Goal: Task Accomplishment & Management: Use online tool/utility

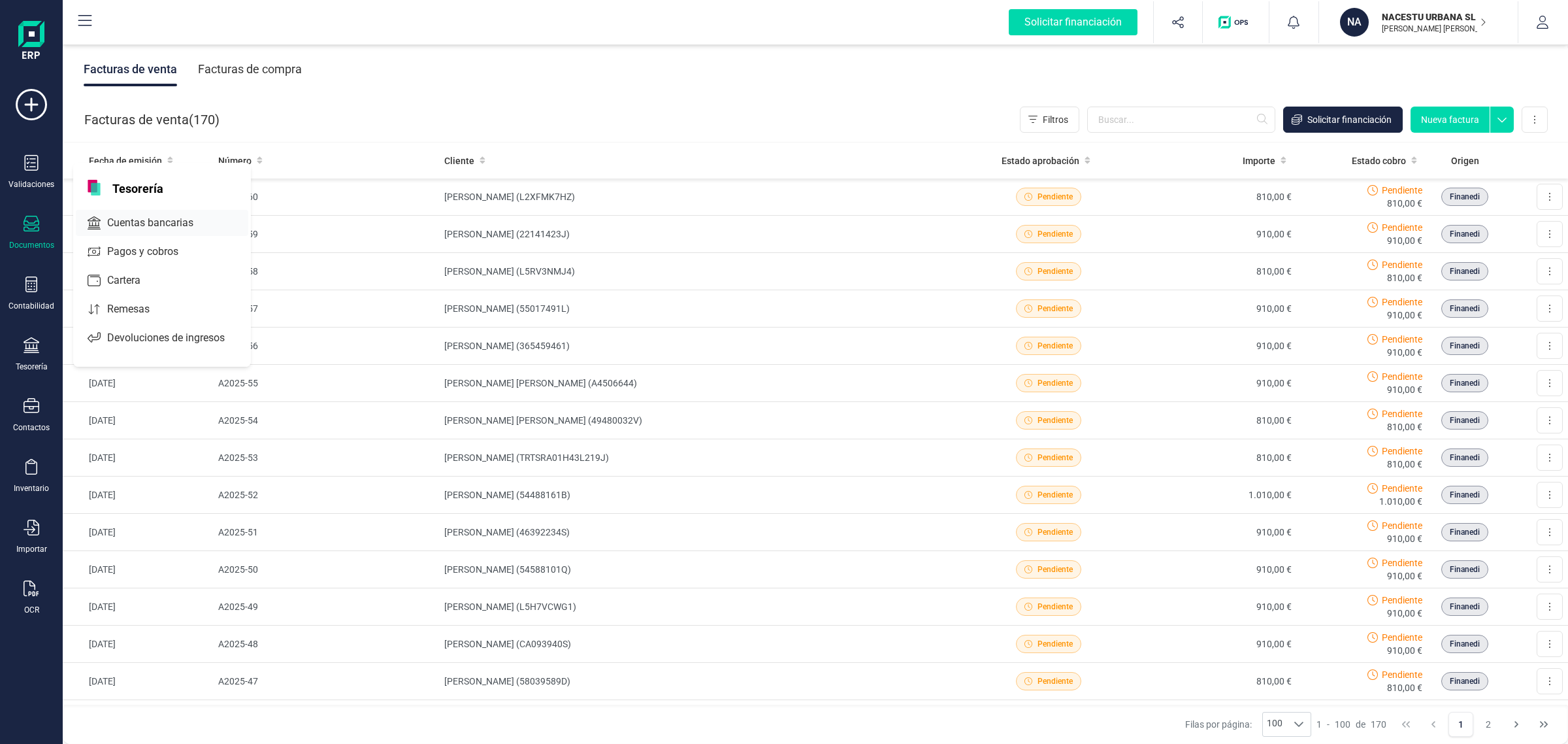
click at [174, 225] on span "Cuentas bancarias" at bounding box center [159, 223] width 115 height 16
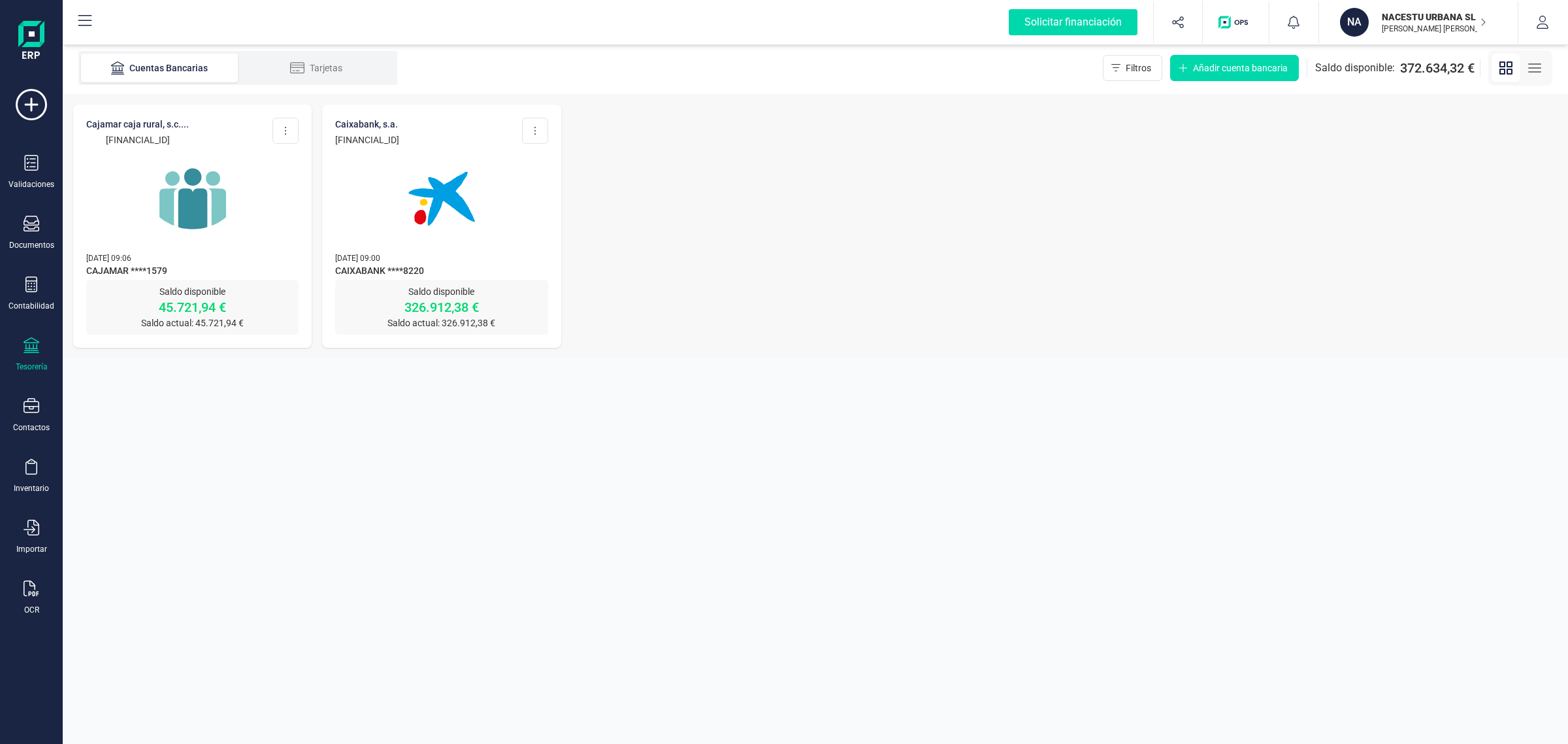
click at [531, 194] on div at bounding box center [441, 191] width 212 height 89
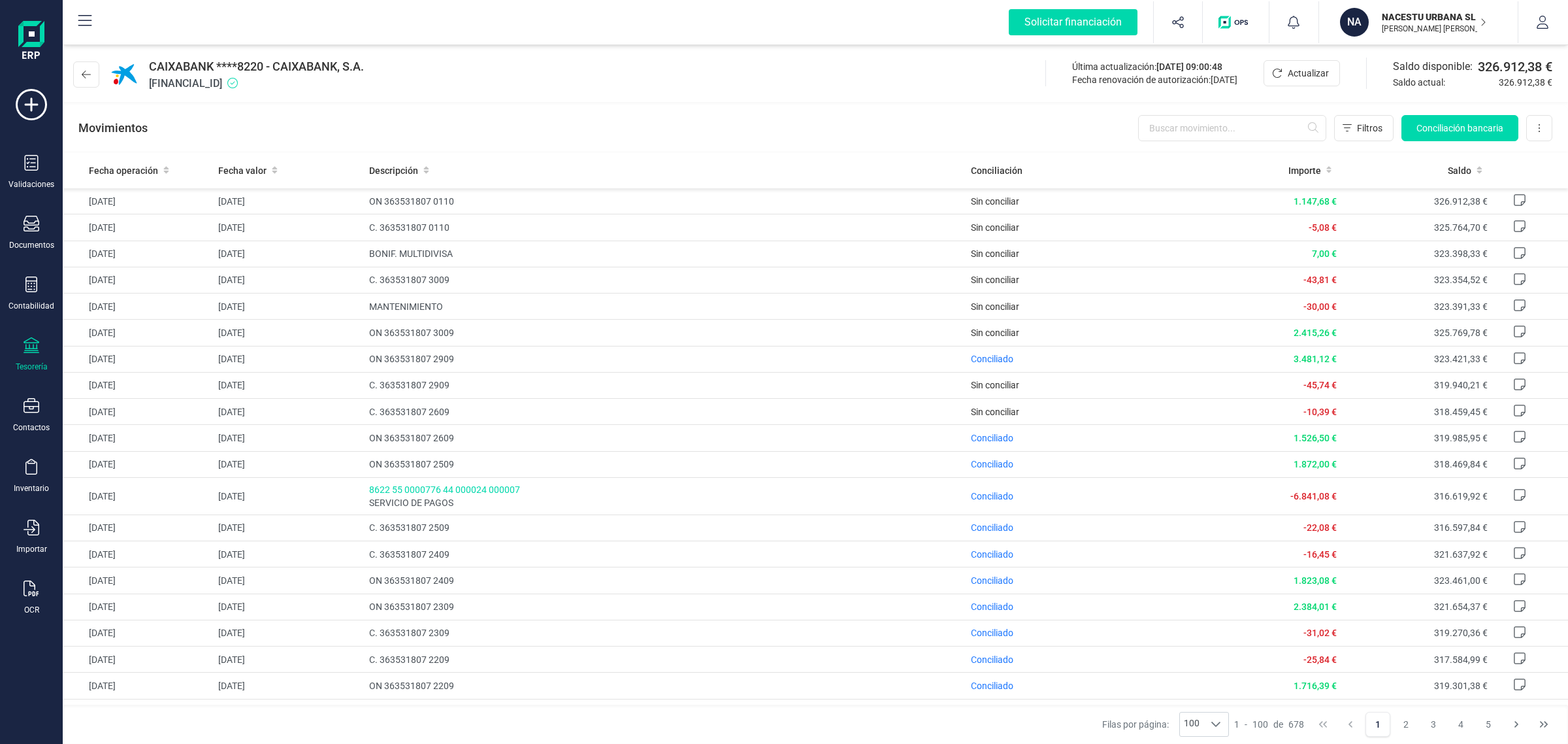
click at [70, 71] on div "CAIXABANK ****8220 - CAIXABANK, S.A. [FINANCIAL_ID] Última actualización: [DATE…" at bounding box center [816, 72] width 1506 height 60
click at [83, 74] on icon at bounding box center [86, 75] width 9 height 8
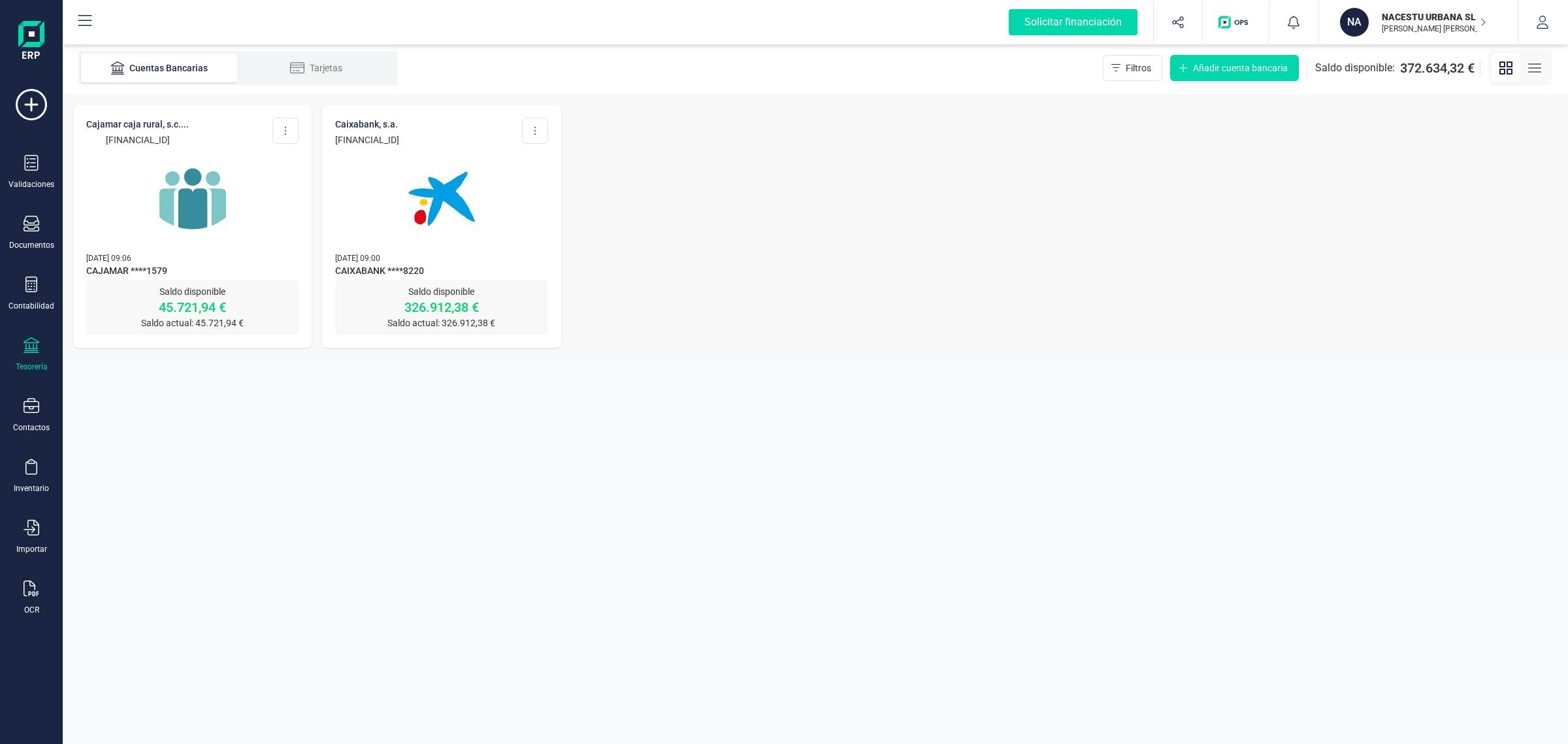
click at [183, 207] on img at bounding box center [192, 198] width 110 height 110
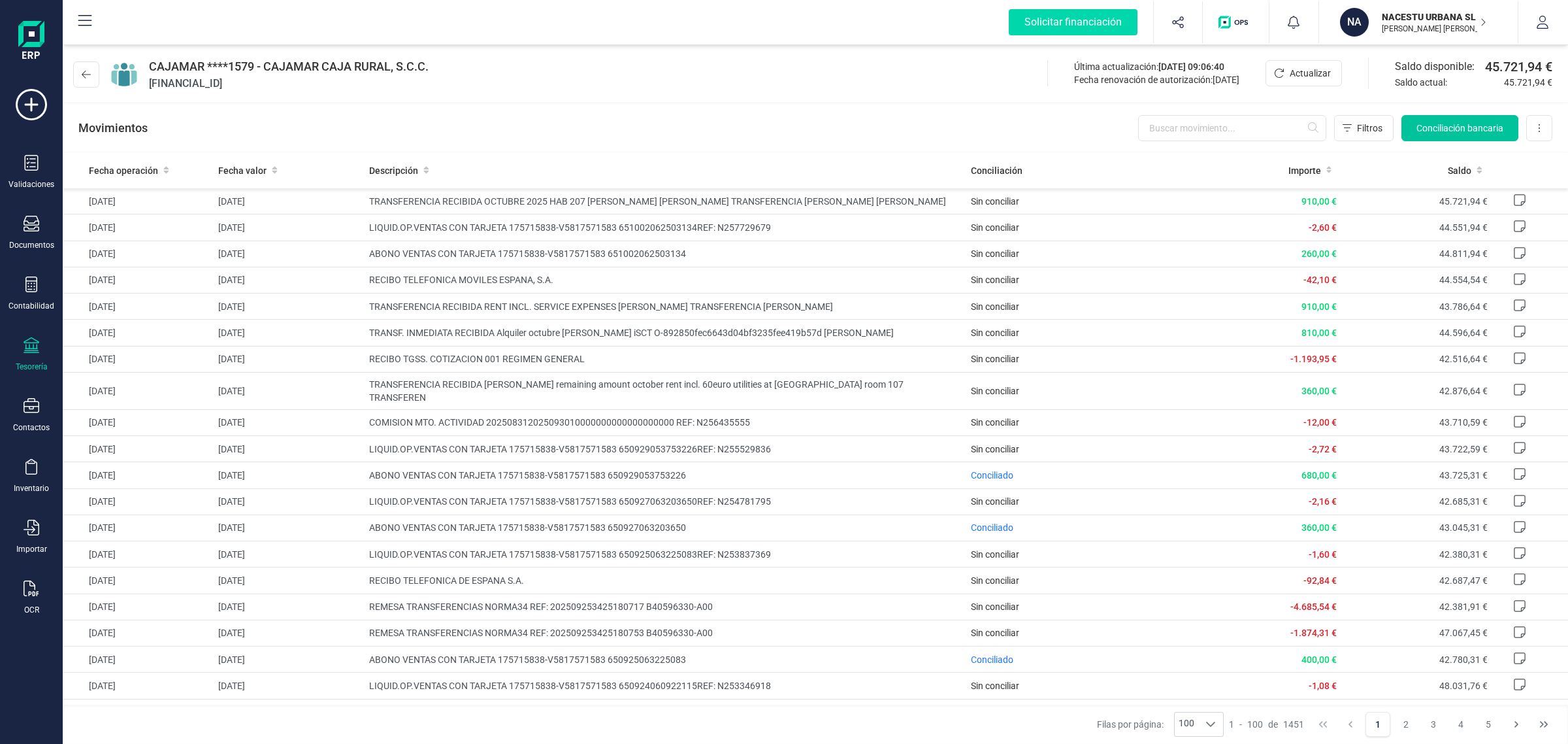
click at [1461, 128] on span "Conciliación bancaria" at bounding box center [1459, 127] width 87 height 13
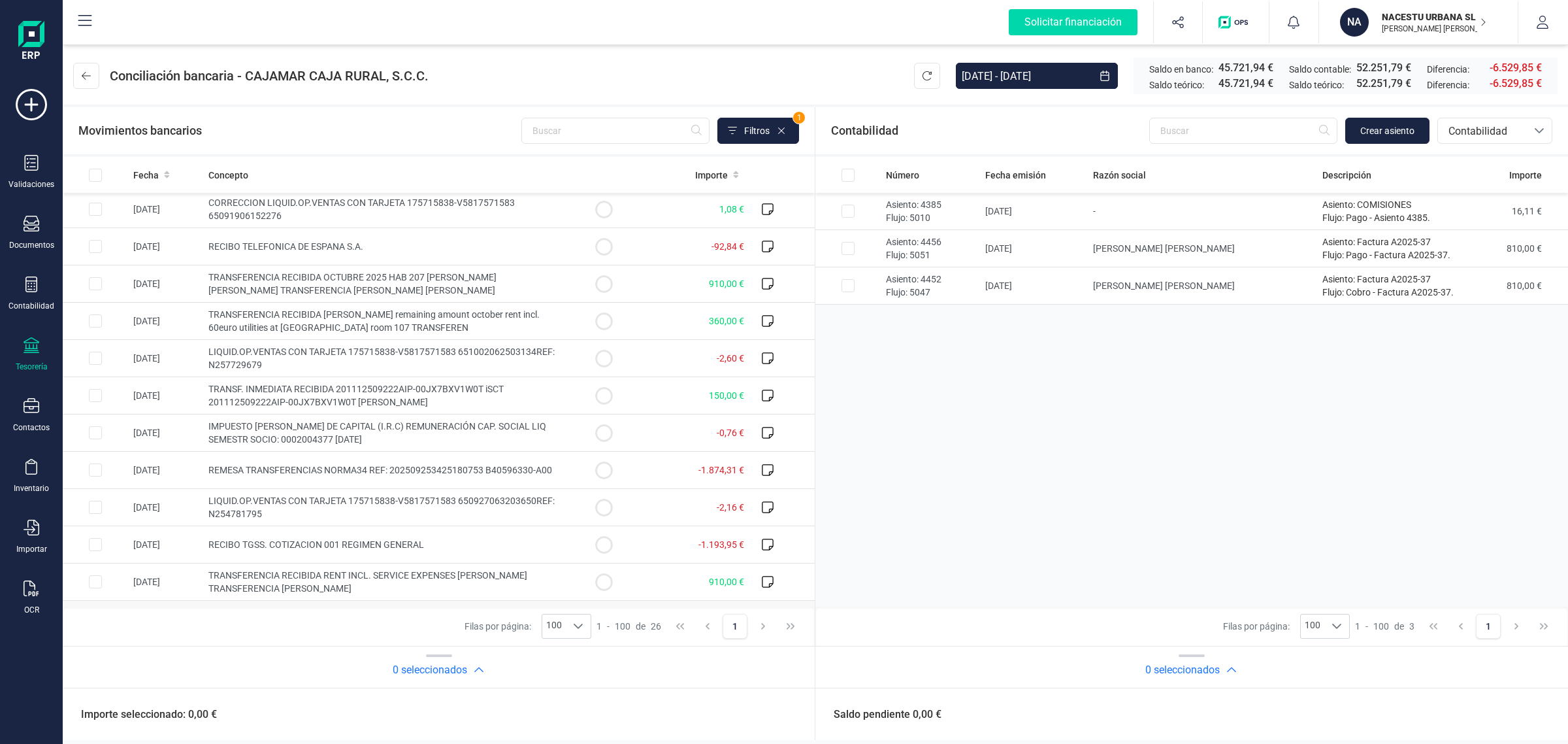
scroll to position [245, 0]
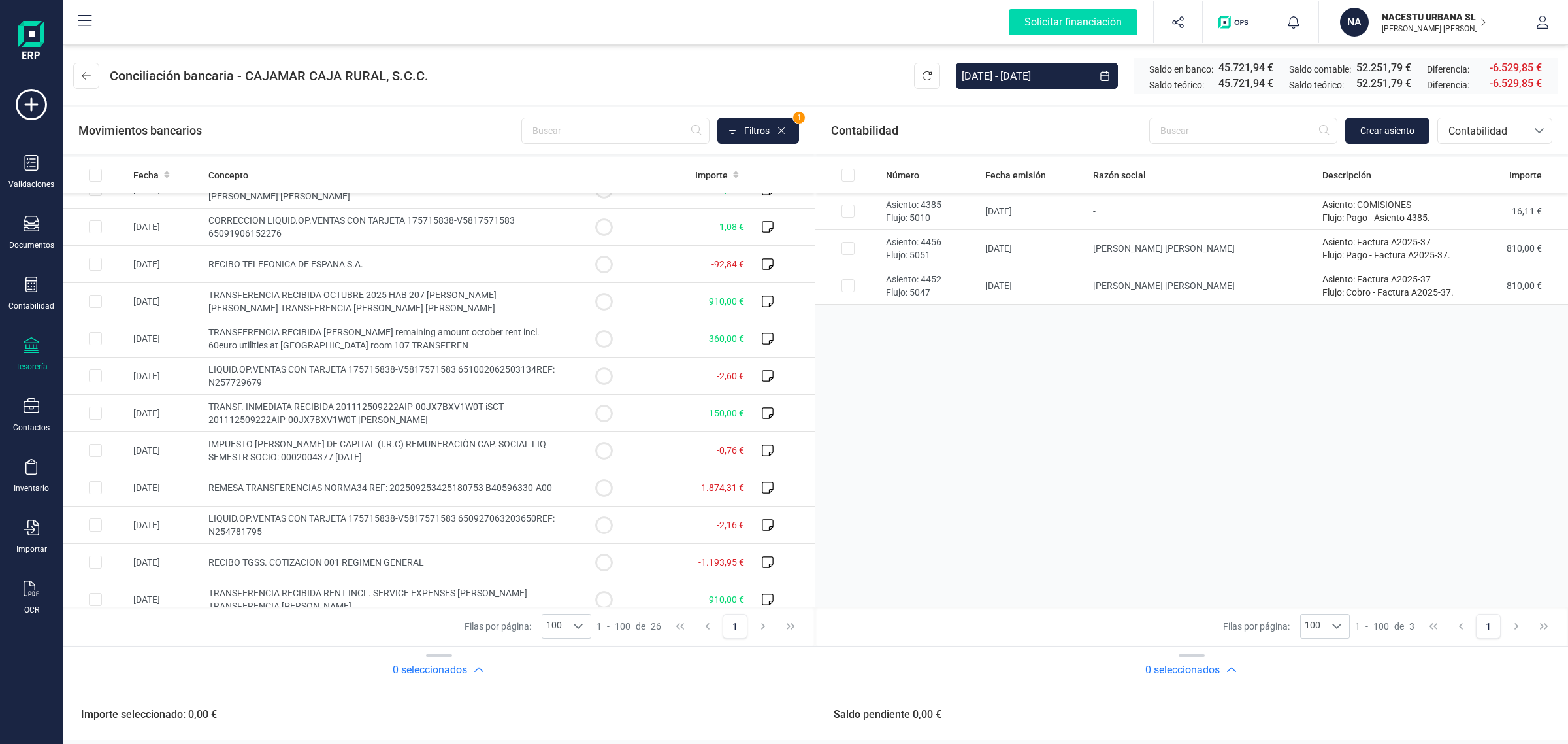
drag, startPoint x: 156, startPoint y: 177, endPoint x: 316, endPoint y: 372, distance: 252.2
click at [156, 177] on span "Fecha" at bounding box center [146, 174] width 25 height 13
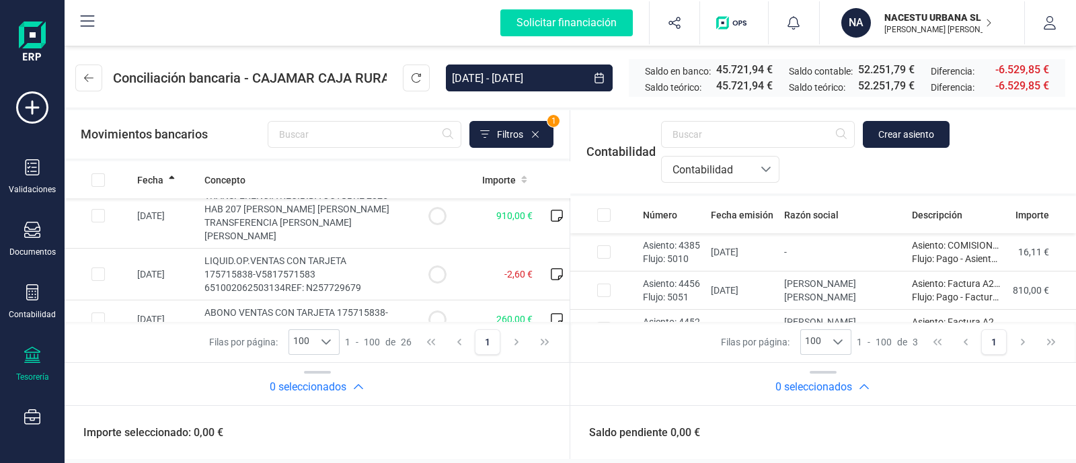
scroll to position [1136, 0]
click at [82, 80] on button at bounding box center [88, 78] width 27 height 27
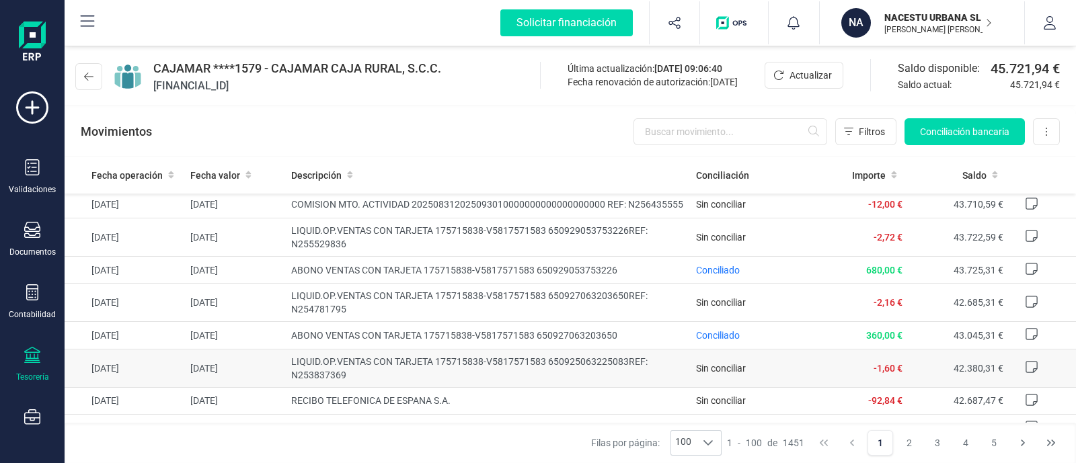
scroll to position [277, 0]
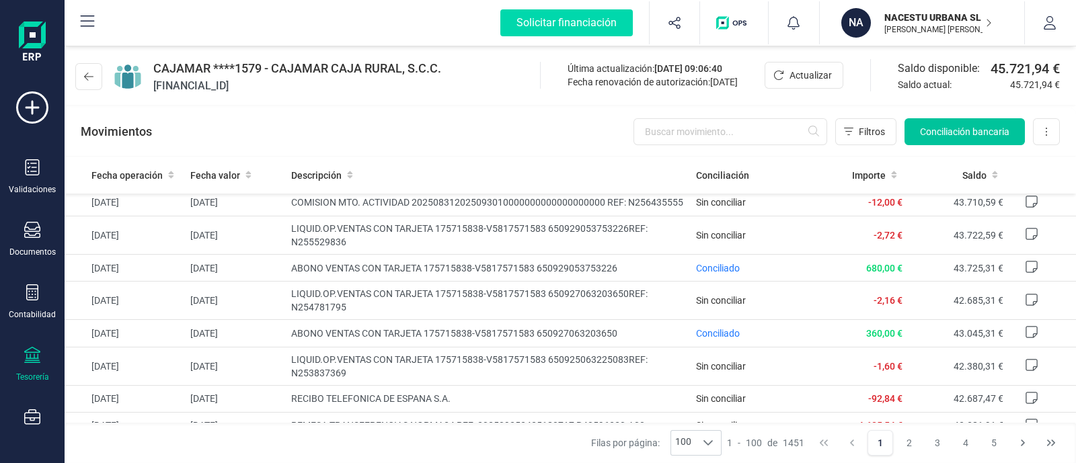
click at [984, 133] on span "Conciliación bancaria" at bounding box center [964, 131] width 89 height 13
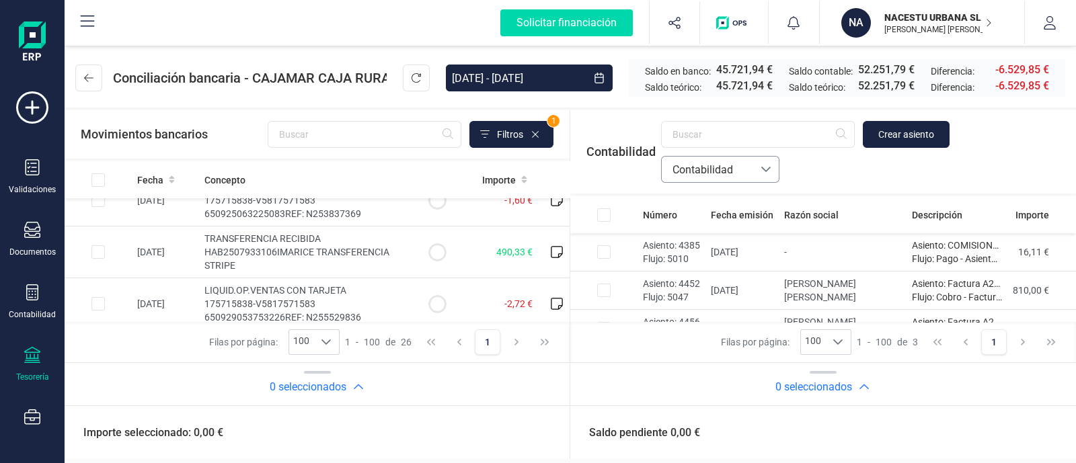
click at [733, 167] on span "Contabilidad" at bounding box center [707, 170] width 81 height 16
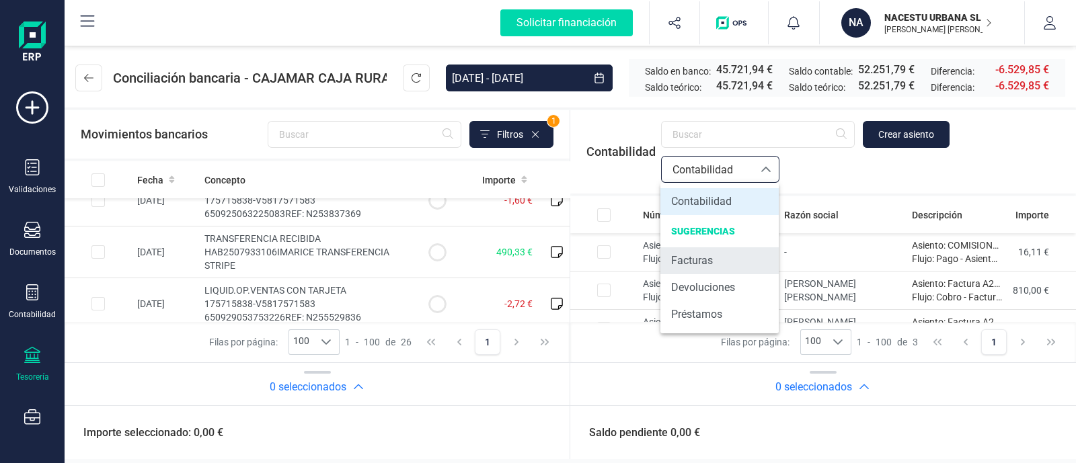
click at [730, 257] on li "Facturas" at bounding box center [719, 260] width 118 height 27
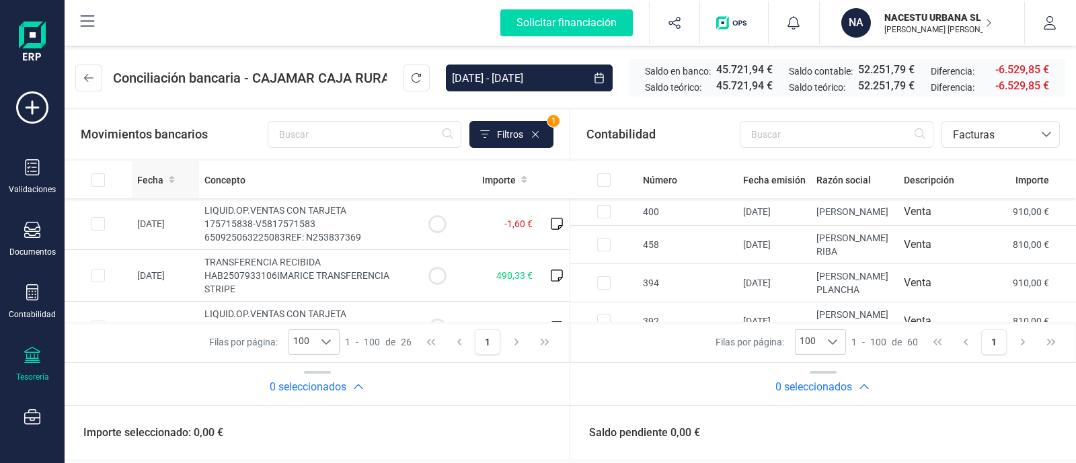
click at [172, 176] on icon at bounding box center [172, 179] width 6 height 9
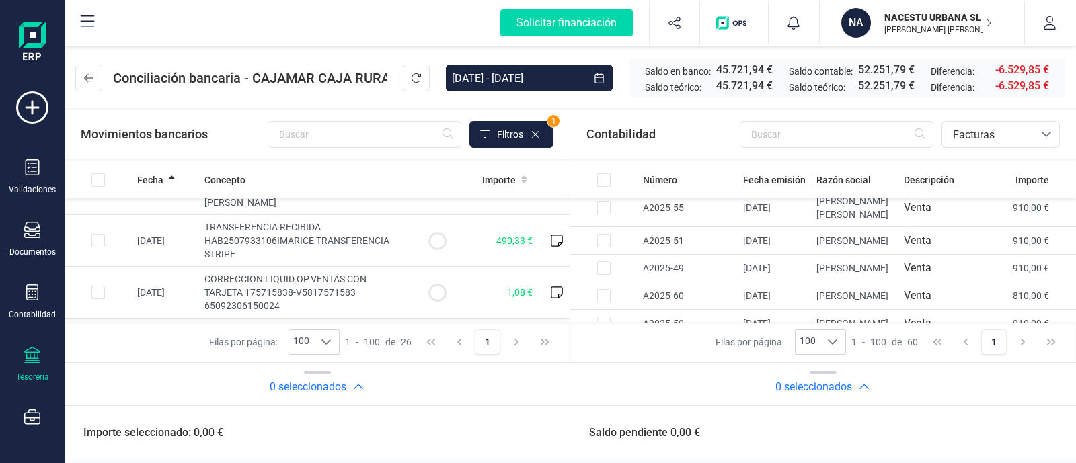
scroll to position [314, 0]
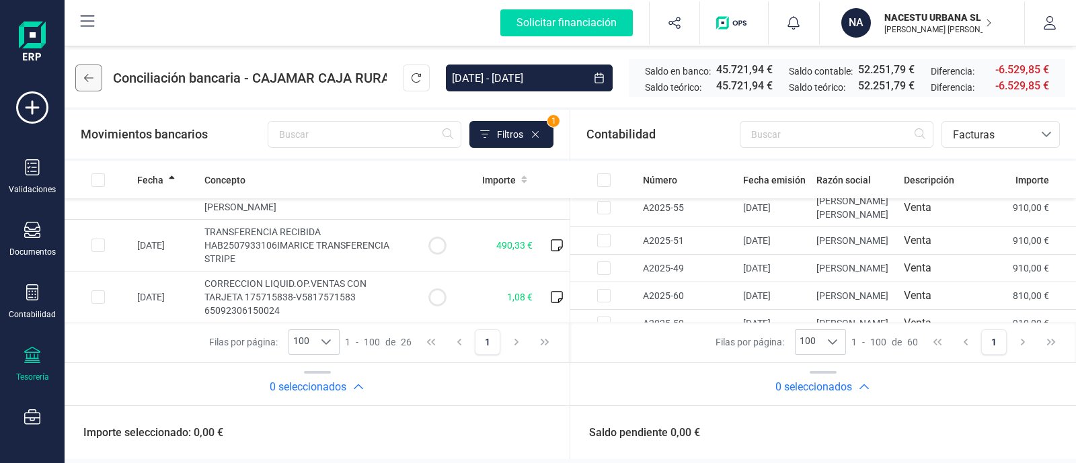
click at [86, 77] on icon at bounding box center [88, 78] width 9 height 11
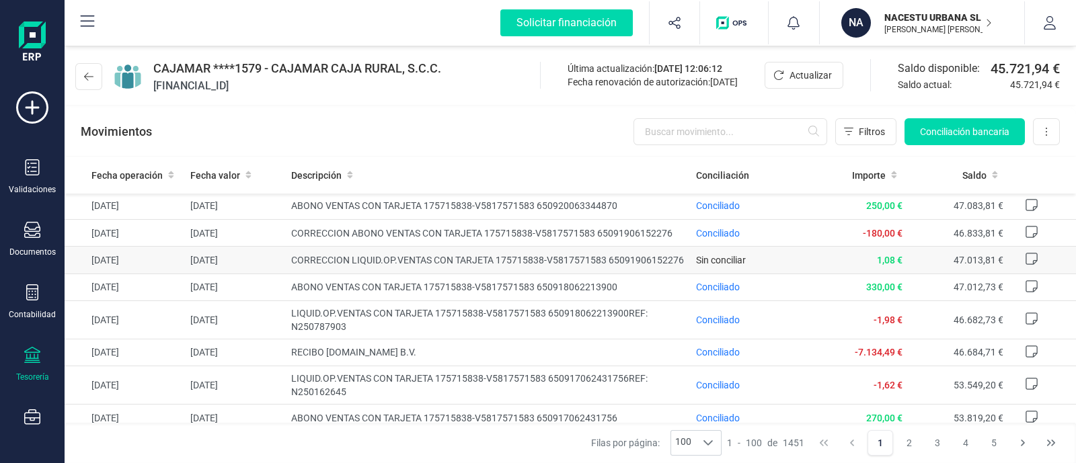
scroll to position [894, 0]
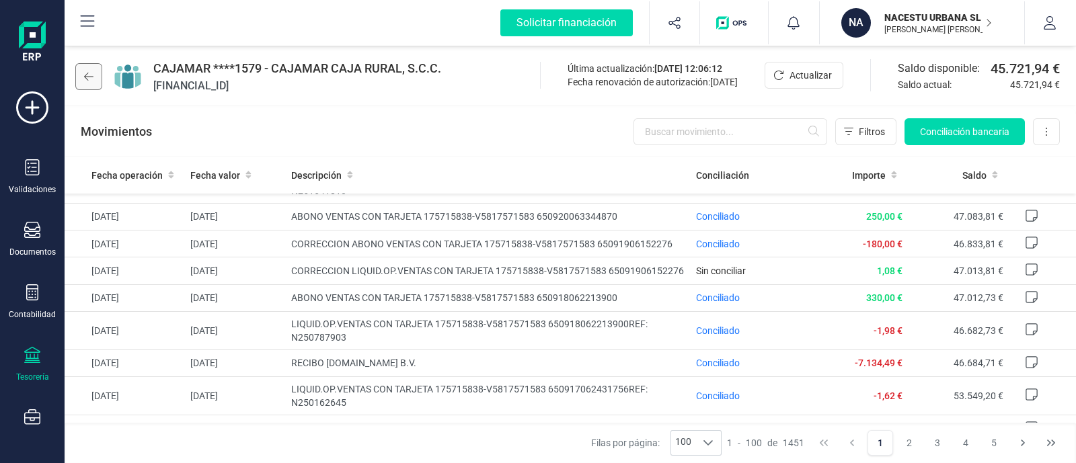
click at [89, 78] on icon at bounding box center [88, 76] width 9 height 11
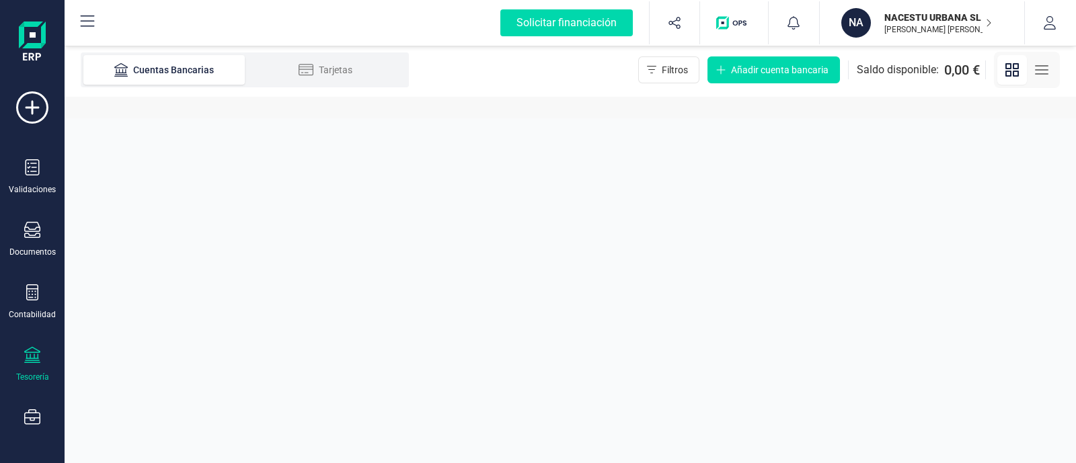
click at [89, 78] on li "Cuentas Bancarias" at bounding box center [163, 70] width 161 height 30
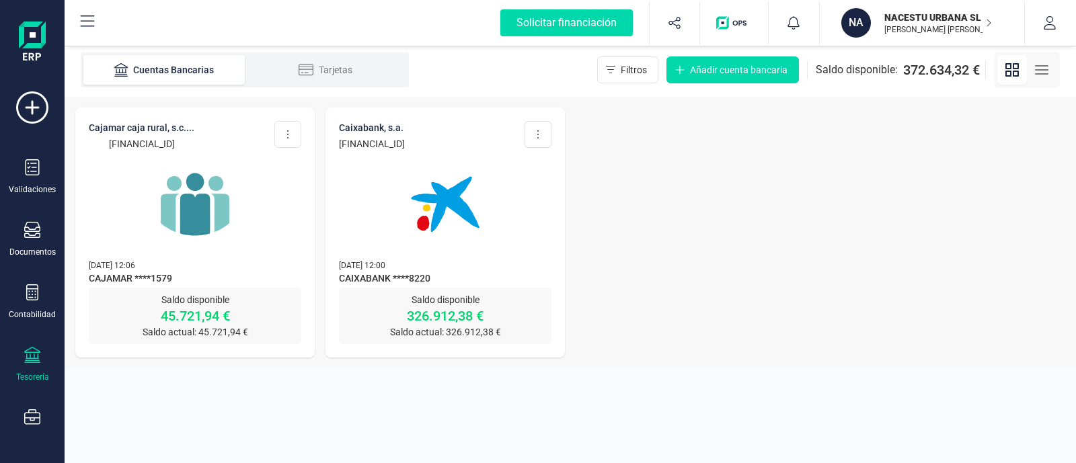
click at [450, 226] on img at bounding box center [445, 204] width 113 height 113
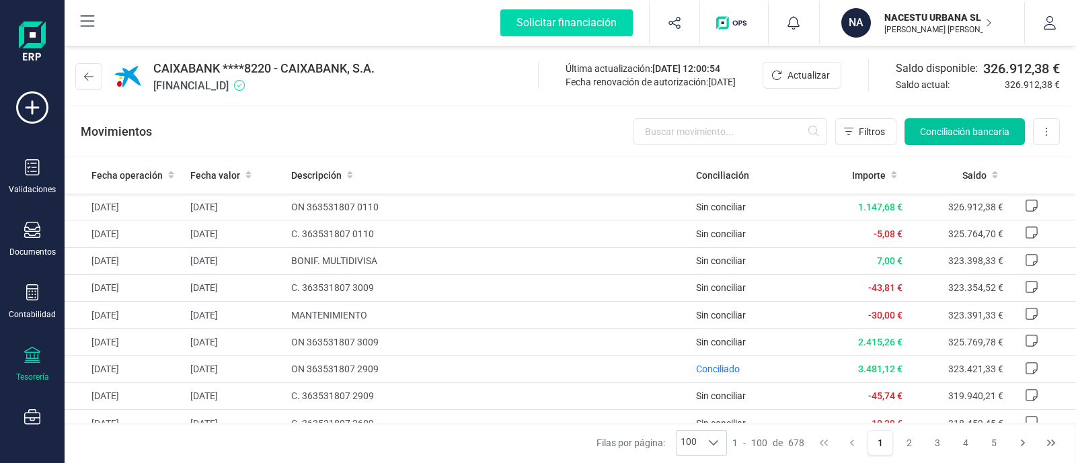
click at [938, 138] on span "Conciliación bancaria" at bounding box center [964, 131] width 89 height 13
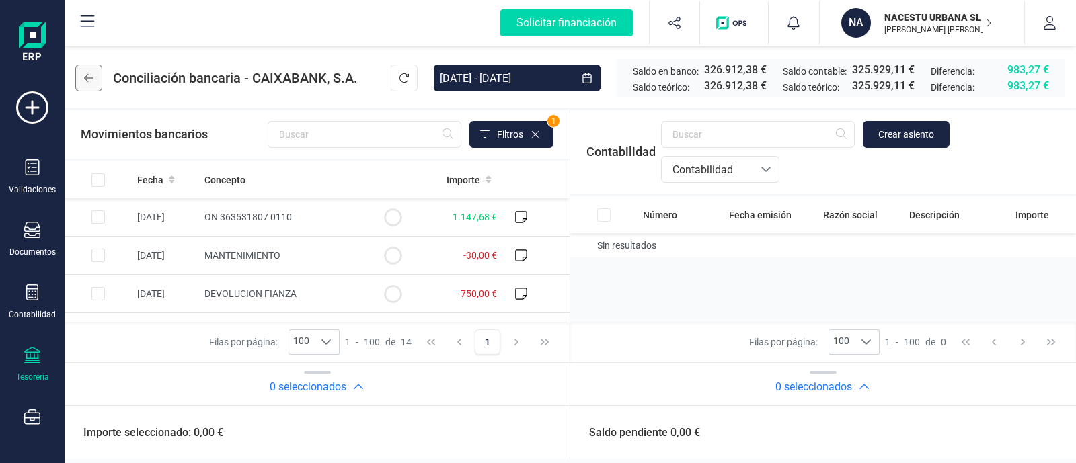
click at [84, 81] on icon at bounding box center [88, 78] width 9 height 11
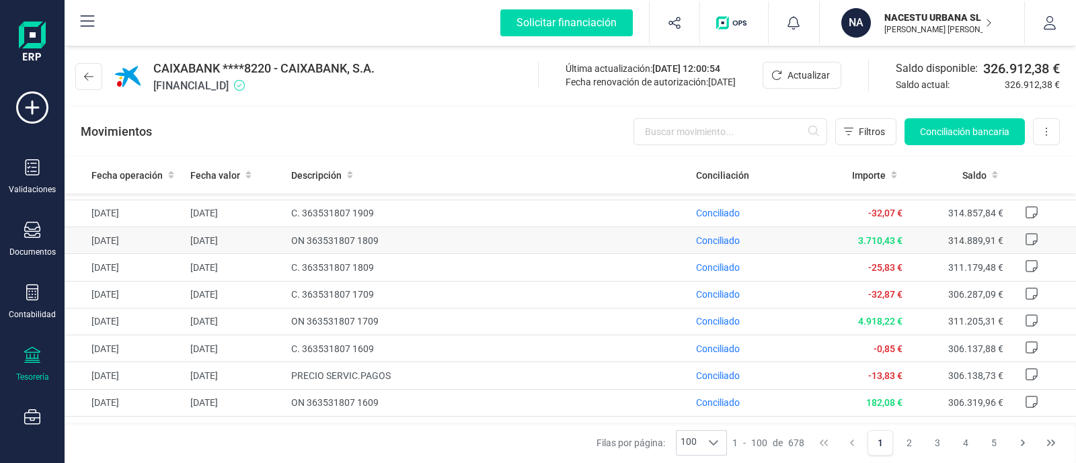
scroll to position [544, 0]
click at [50, 368] on div "Tesorería" at bounding box center [32, 365] width 54 height 36
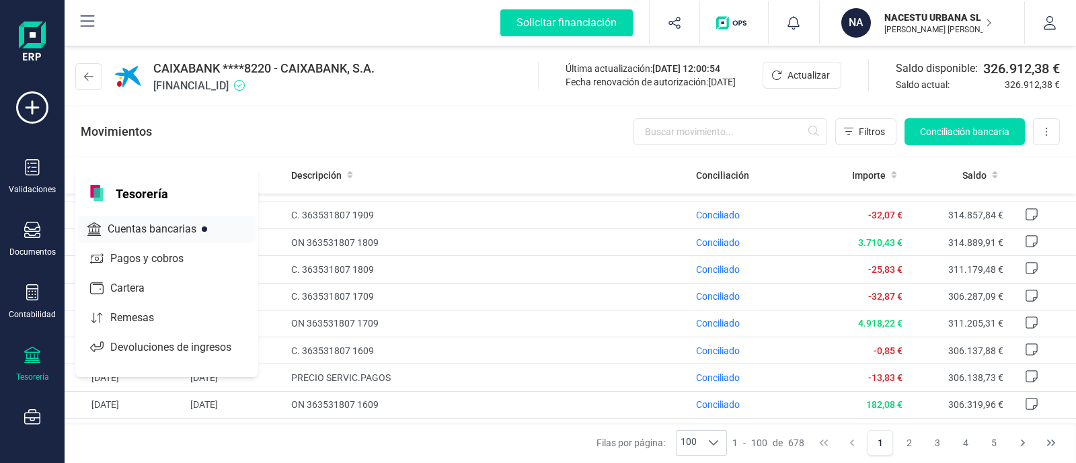
click at [218, 230] on div at bounding box center [208, 229] width 24 height 5
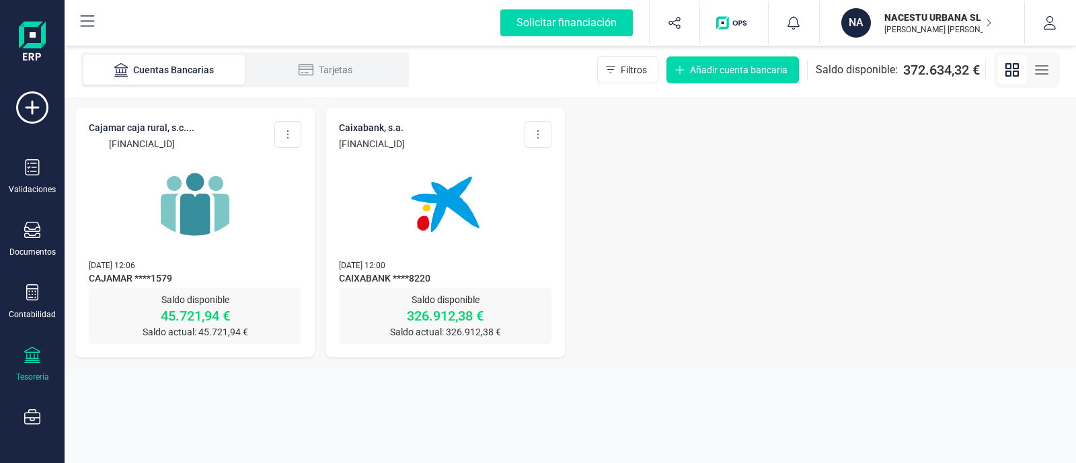
click at [202, 220] on img at bounding box center [194, 204] width 113 height 113
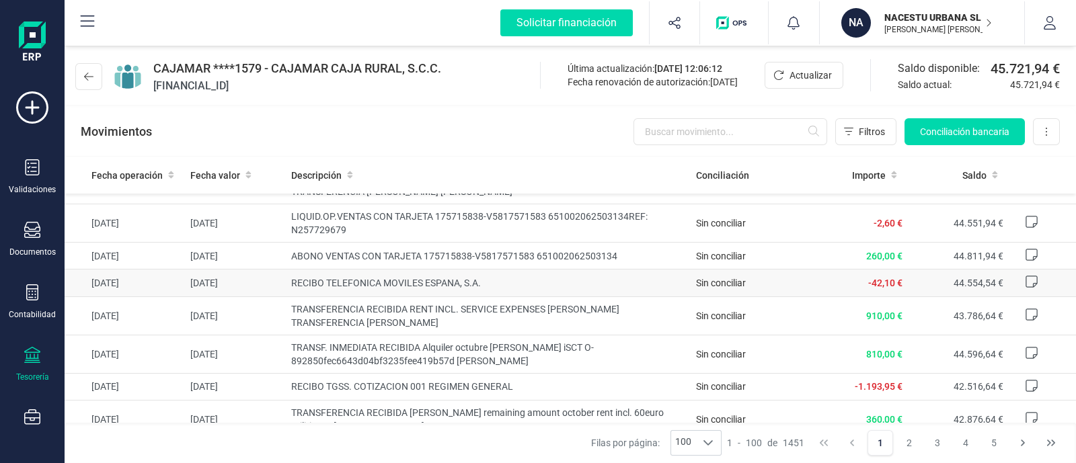
scroll to position [24, 0]
